Goal: Task Accomplishment & Management: Use online tool/utility

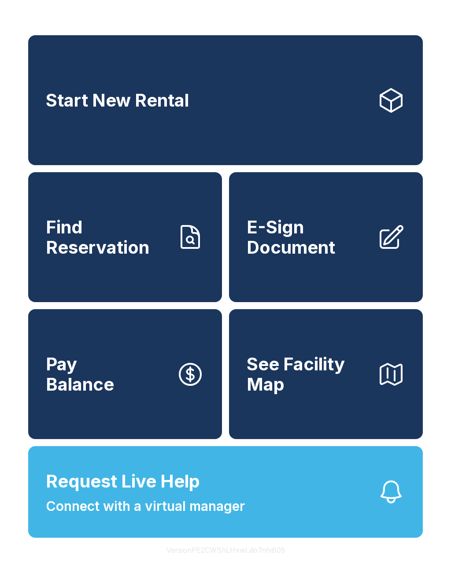
click at [292, 250] on span "E-Sign Document" at bounding box center [308, 237] width 123 height 40
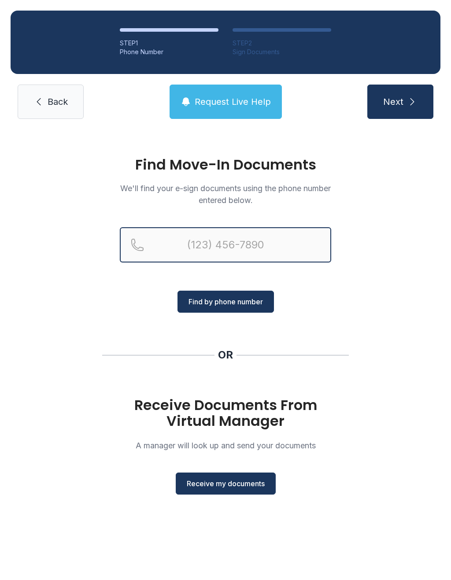
click at [202, 237] on input "Reservation phone number" at bounding box center [226, 244] width 212 height 35
type input "[PHONE_NUMBER]"
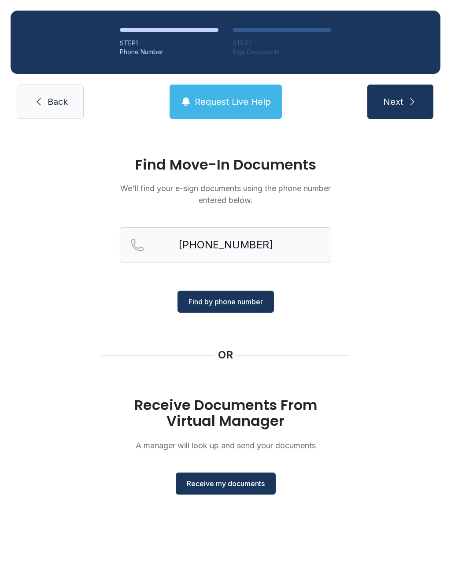
click at [204, 301] on span "Find by phone number" at bounding box center [226, 302] width 74 height 11
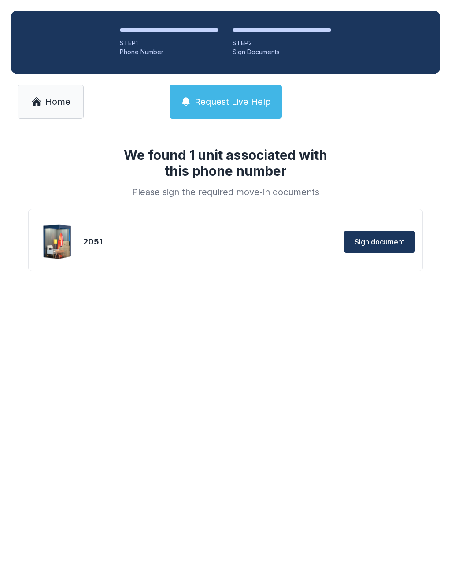
click at [364, 240] on span "Sign document" at bounding box center [380, 242] width 50 height 11
click at [47, 85] on link "Home" at bounding box center [51, 102] width 66 height 34
